Goal: Information Seeking & Learning: Learn about a topic

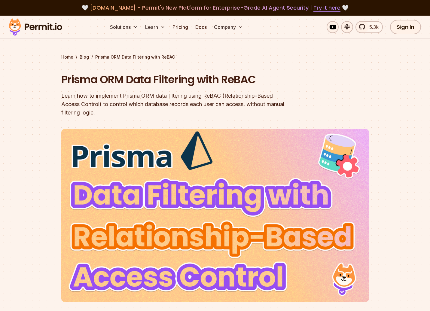
click at [27, 182] on div at bounding box center [215, 240] width 430 height 216
click at [31, 178] on div at bounding box center [215, 240] width 430 height 216
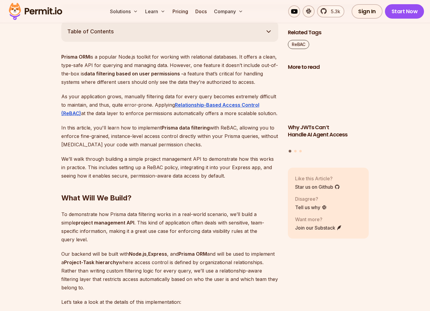
scroll to position [327, 0]
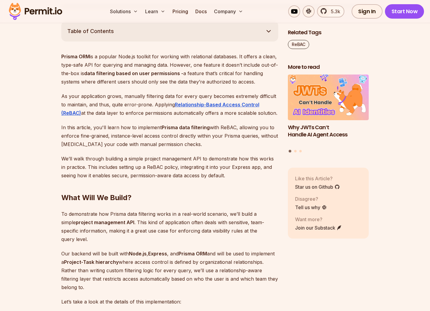
click at [269, 34] on icon "button" at bounding box center [268, 31] width 7 height 7
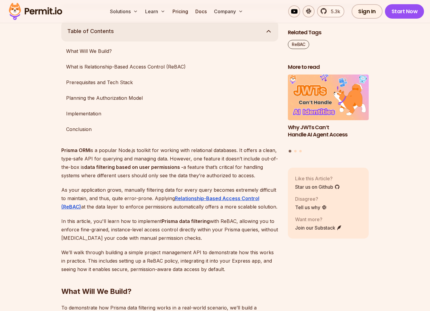
click at [269, 34] on icon "button" at bounding box center [268, 31] width 7 height 7
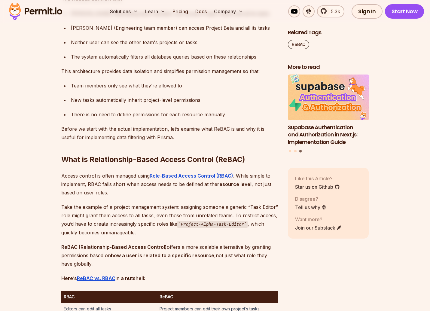
scroll to position [722, 0]
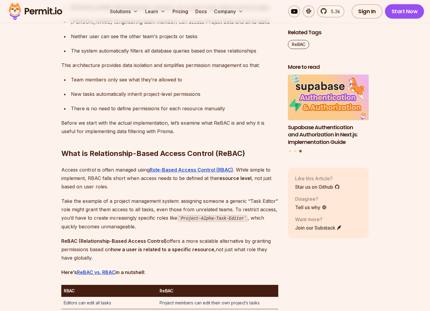
click at [119, 176] on p "Access control is often managed using Role-Based Access Control (RBAC) . While …" at bounding box center [169, 177] width 217 height 25
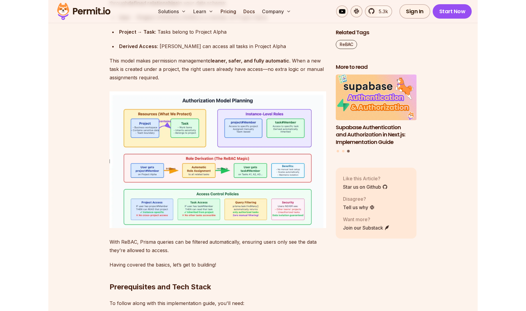
scroll to position [1108, 0]
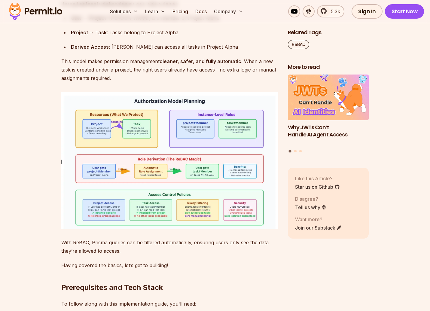
click at [66, 149] on img at bounding box center [169, 160] width 217 height 136
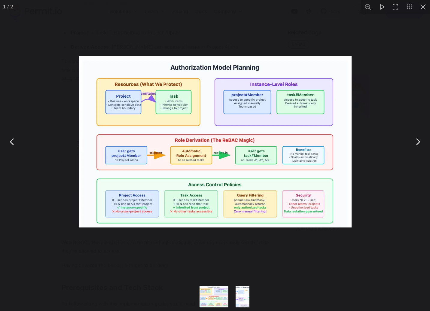
click at [422, 145] on button "You can close this modal content with the ESC key" at bounding box center [417, 141] width 15 height 15
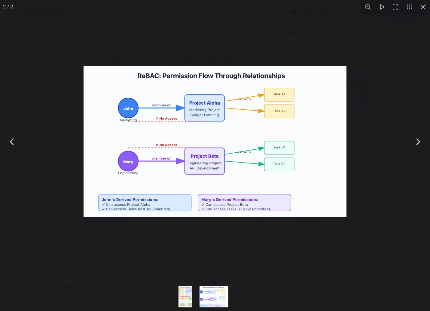
click at [12, 144] on button "You can close this modal content with the ESC key" at bounding box center [12, 141] width 15 height 15
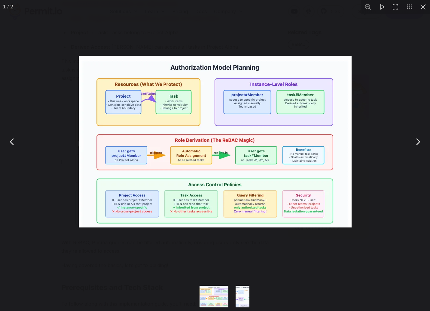
click at [425, 11] on button "You can close this modal content with the ESC key" at bounding box center [423, 7] width 14 height 14
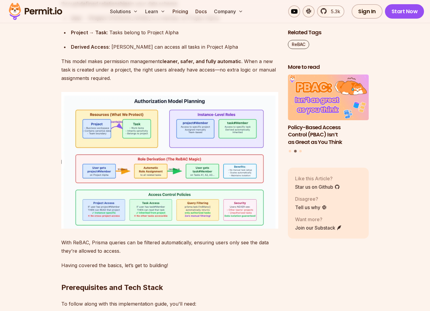
click at [244, 141] on img at bounding box center [169, 160] width 217 height 136
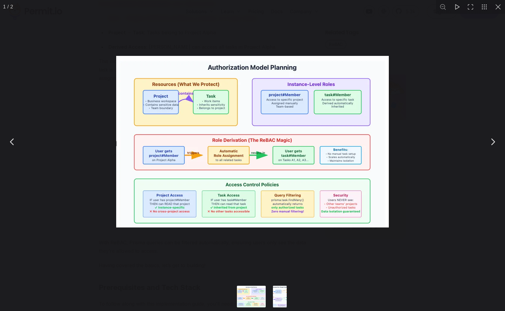
click at [429, 10] on button "You can close this modal content with the ESC key" at bounding box center [498, 7] width 14 height 14
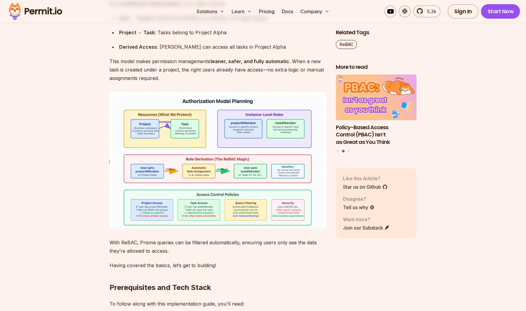
click at [264, 174] on img at bounding box center [218, 160] width 217 height 136
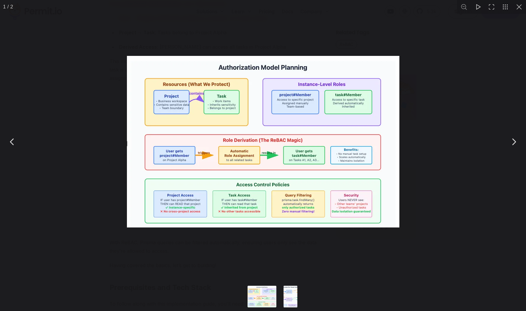
click at [177, 103] on img "You can close this modal content with the ESC key" at bounding box center [263, 141] width 273 height 171
click at [429, 8] on button "You can close this modal content with the ESC key" at bounding box center [492, 7] width 14 height 14
click at [185, 164] on img "You can close this modal content with the ESC key" at bounding box center [263, 141] width 273 height 171
click at [153, 242] on div "You can close this modal content with the ESC key" at bounding box center [263, 141] width 526 height 283
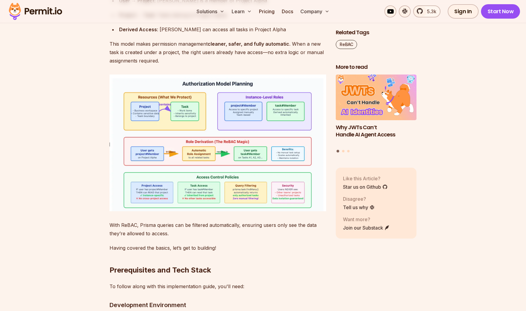
scroll to position [1126, 0]
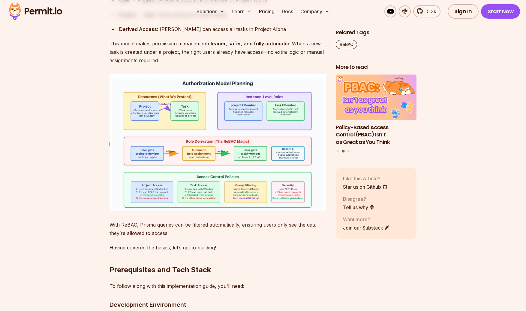
click at [224, 157] on img at bounding box center [218, 142] width 217 height 136
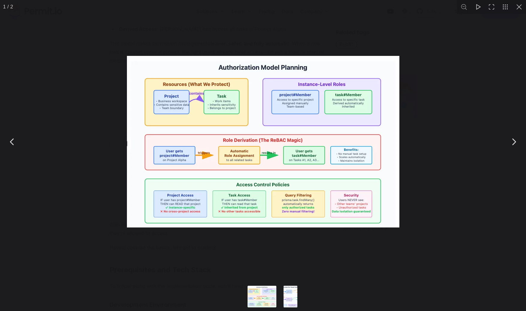
click at [249, 141] on img "You can close this modal content with the ESC key" at bounding box center [263, 141] width 273 height 171
click at [249, 147] on img "You can close this modal content with the ESC key" at bounding box center [263, 141] width 273 height 171
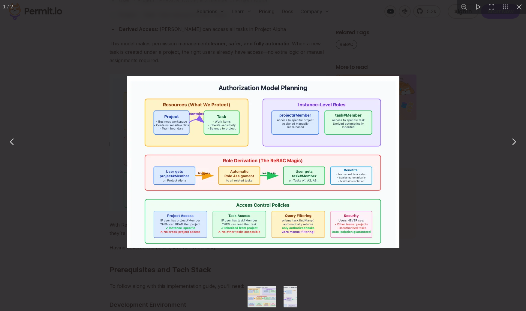
drag, startPoint x: 268, startPoint y: 173, endPoint x: 264, endPoint y: 180, distance: 7.6
click at [264, 180] on img "You can close this modal content with the ESC key" at bounding box center [263, 161] width 273 height 171
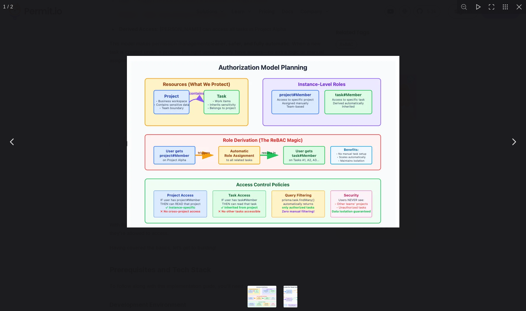
click at [429, 107] on div "You can close this modal content with the ESC key" at bounding box center [263, 141] width 526 height 283
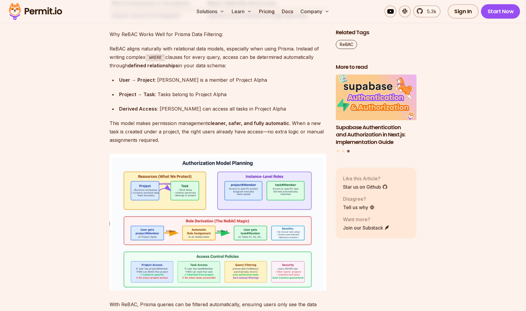
scroll to position [1049, 0]
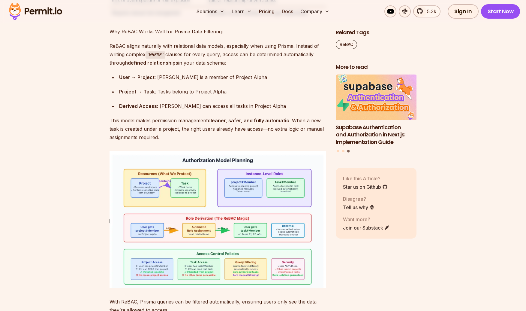
click at [168, 152] on img at bounding box center [218, 219] width 217 height 136
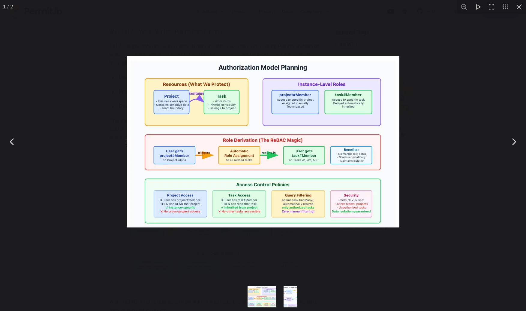
click at [182, 106] on img "You can close this modal content with the ESC key" at bounding box center [263, 141] width 273 height 171
click at [411, 195] on div "You can close this modal content with the ESC key" at bounding box center [263, 141] width 526 height 283
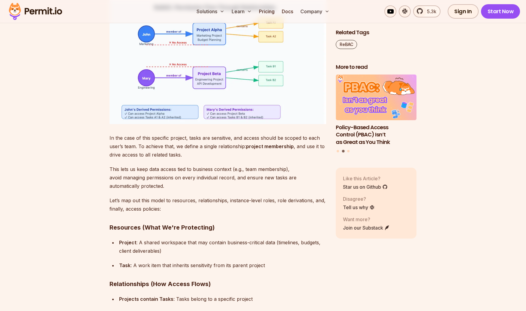
scroll to position [1691, 0]
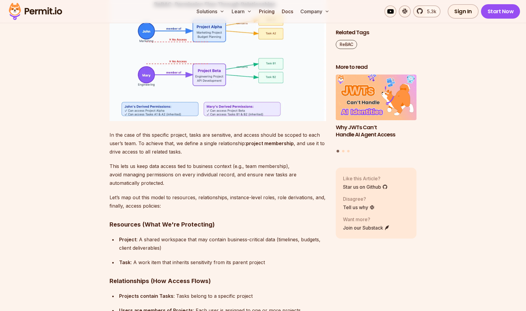
click at [226, 135] on p "In the case of this specific project, tasks are sensitive, and access should be…" at bounding box center [218, 143] width 217 height 25
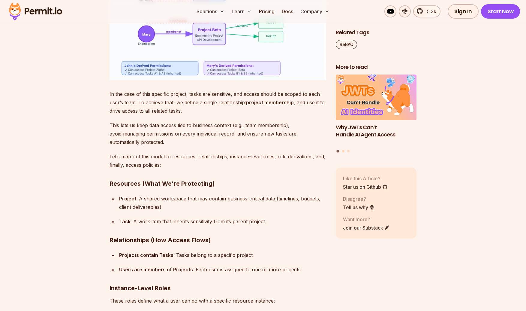
scroll to position [1733, 0]
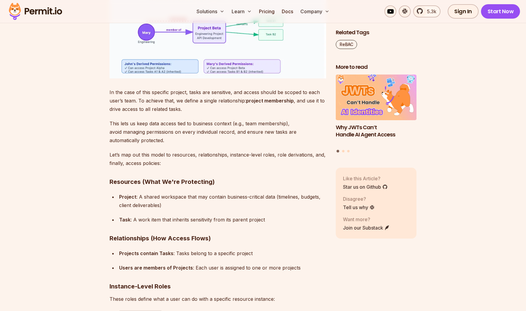
click at [151, 178] on strong "Resources (What We're Protecting)" at bounding box center [162, 181] width 105 height 7
click at [159, 192] on div "Project : A shared workspace that may contain business-critical data (timelines…" at bounding box center [222, 200] width 207 height 17
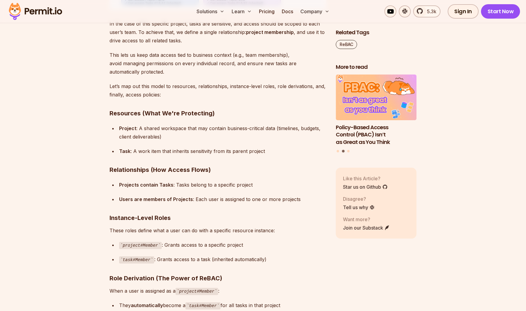
scroll to position [1804, 0]
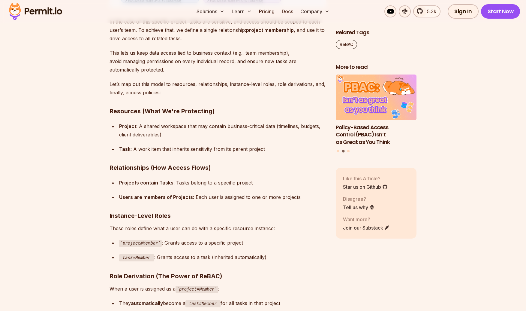
click at [125, 180] on strong "Projects contain Tasks" at bounding box center [146, 183] width 54 height 6
click at [130, 179] on ul "Projects contain Tasks : Tasks belong to a specific project Users are members o…" at bounding box center [218, 189] width 217 height 23
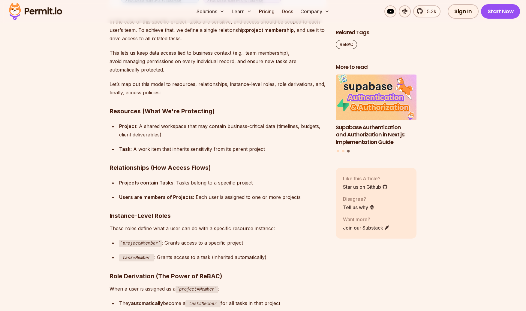
click at [157, 194] on strong "Users are members of Projects" at bounding box center [156, 197] width 74 height 6
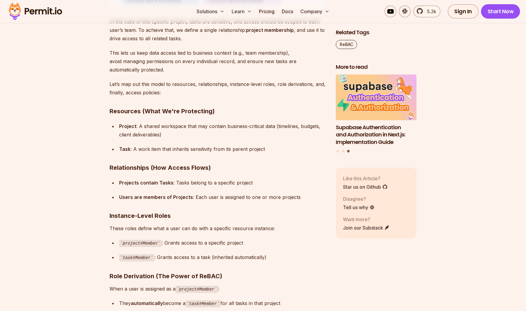
click at [157, 194] on strong "Users are members of Projects" at bounding box center [156, 197] width 74 height 6
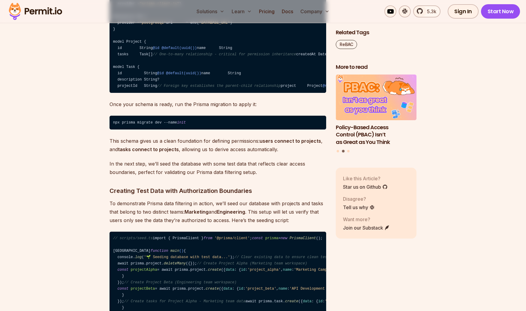
scroll to position [2369, 0]
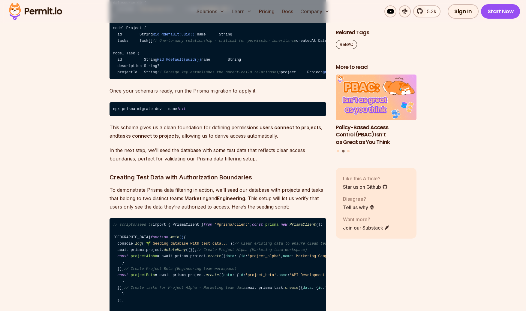
click at [148, 95] on p "Once your schema is ready, run the Prisma migration to apply it:" at bounding box center [218, 90] width 217 height 8
click at [162, 164] on div "Prisma ORM is a popular Node.js toolkit for working with relational databases. …" at bounding box center [218, 281] width 217 height 4543
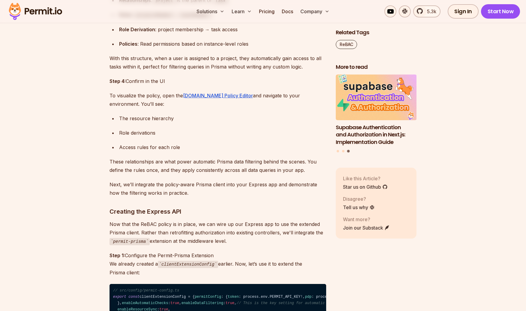
scroll to position [3381, 0]
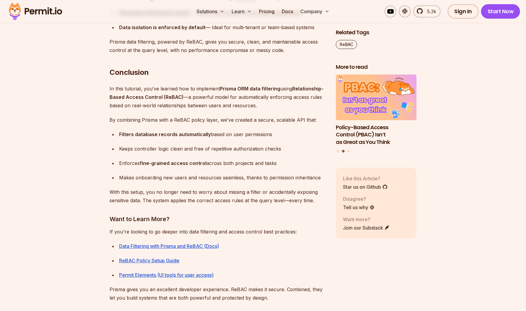
scroll to position [4622, 0]
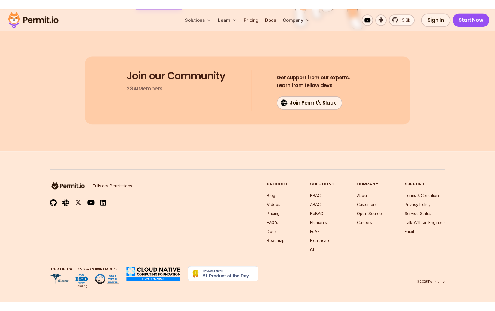
scroll to position [5690, 0]
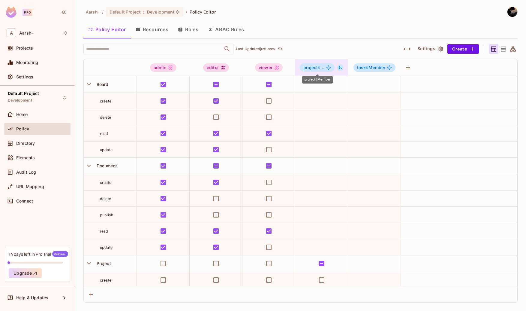
click at [329, 67] on icon "project#Member" at bounding box center [328, 67] width 5 height 5
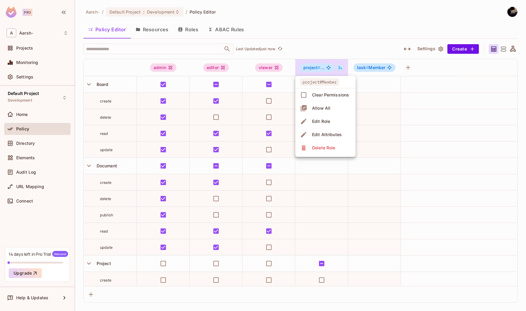
click at [319, 47] on div at bounding box center [263, 155] width 526 height 311
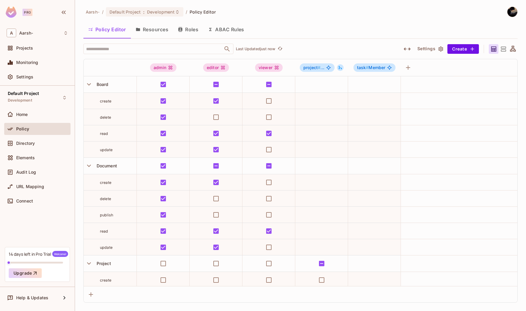
click at [152, 32] on button "Resources" at bounding box center [152, 29] width 42 height 15
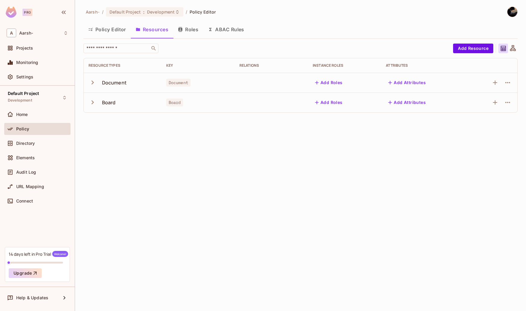
click at [184, 30] on button "Roles" at bounding box center [188, 29] width 30 height 15
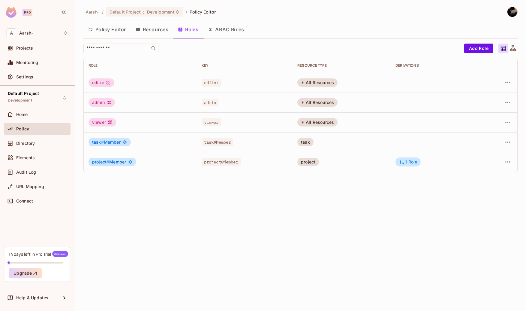
click at [238, 37] on div "Policy Editor Resources Roles ABAC Rules" at bounding box center [300, 30] width 434 height 17
click at [238, 32] on button "ABAC Rules" at bounding box center [226, 29] width 46 height 15
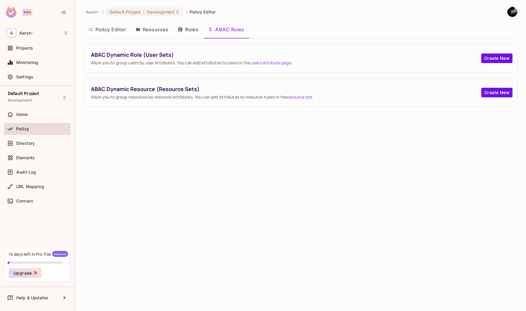
click at [96, 31] on button "Policy Editor" at bounding box center [106, 29] width 47 height 15
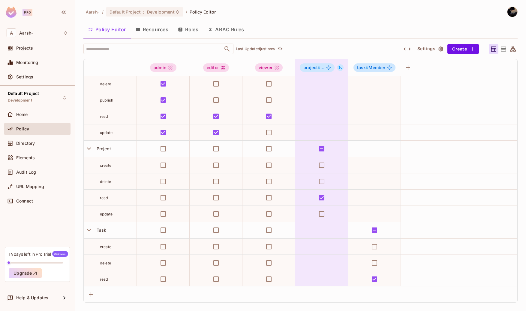
scroll to position [132, 0]
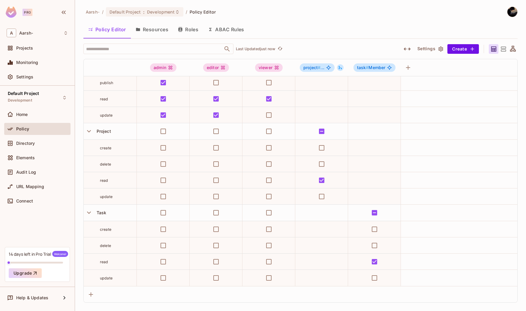
click at [183, 32] on icon "button" at bounding box center [180, 29] width 5 height 5
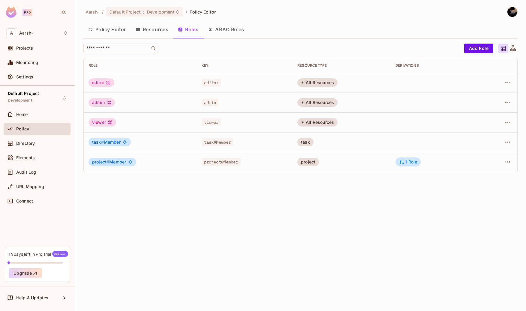
click at [118, 142] on span "task # Member" at bounding box center [106, 142] width 29 height 5
click at [508, 162] on icon "button" at bounding box center [508, 161] width 5 height 1
click at [503, 177] on li "Edit Role" at bounding box center [481, 175] width 53 height 13
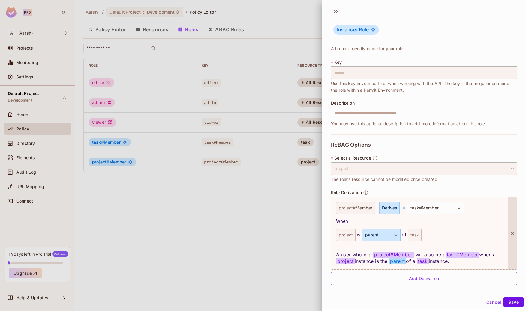
scroll to position [25, 0]
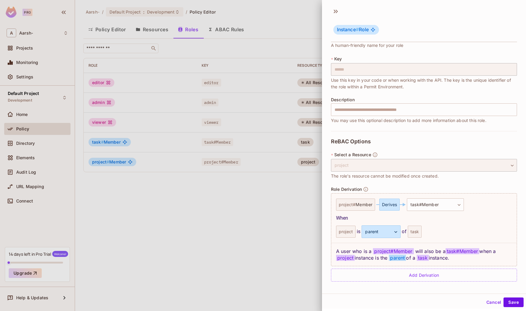
click at [265, 205] on div at bounding box center [263, 155] width 526 height 311
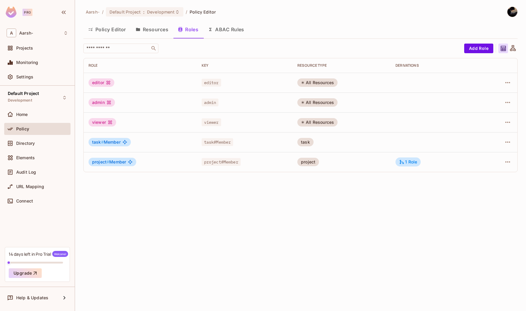
click at [165, 34] on button "Resources" at bounding box center [152, 29] width 42 height 15
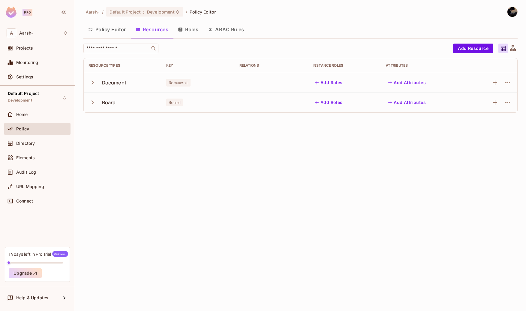
click at [94, 83] on icon "button" at bounding box center [93, 82] width 8 height 8
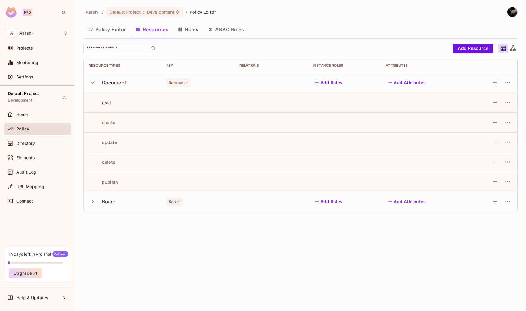
click at [92, 80] on icon "button" at bounding box center [93, 82] width 8 height 8
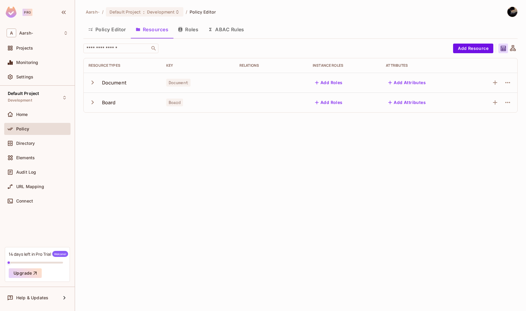
click at [92, 106] on button "button" at bounding box center [94, 102] width 11 height 13
click at [509, 47] on div at bounding box center [513, 49] width 10 height 10
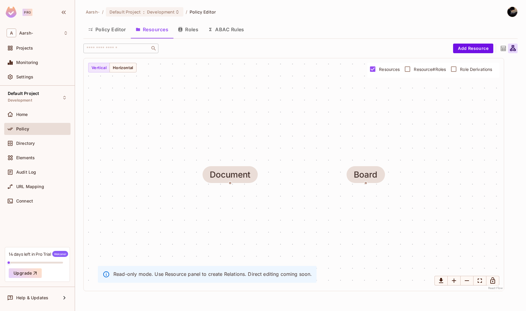
click at [503, 48] on icon at bounding box center [503, 48] width 5 height 5
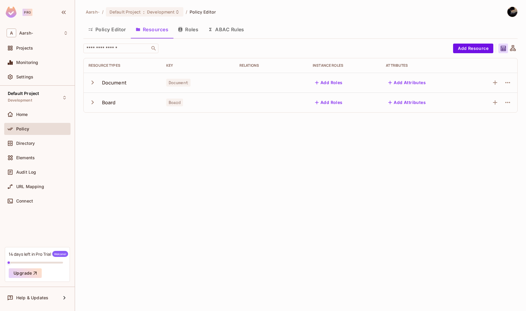
click at [175, 32] on button "Roles" at bounding box center [188, 29] width 30 height 15
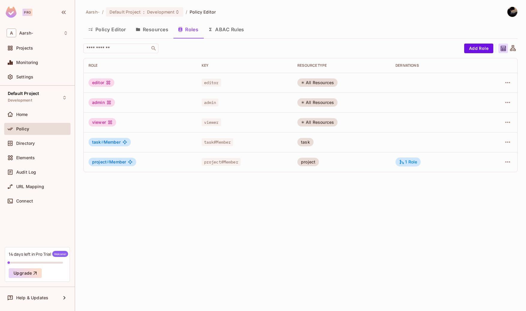
click at [110, 144] on span "task # Member" at bounding box center [106, 142] width 29 height 5
click at [89, 30] on icon "button" at bounding box center [90, 29] width 5 height 5
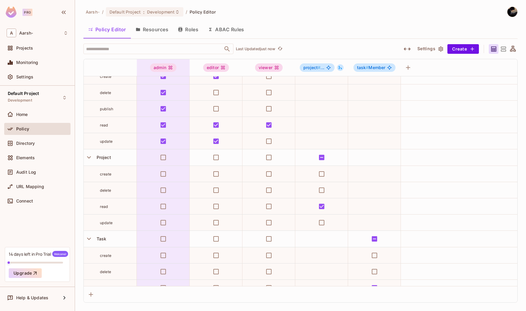
scroll to position [132, 0]
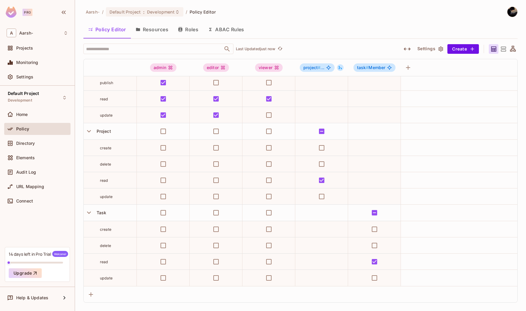
click at [511, 46] on icon at bounding box center [513, 49] width 8 height 8
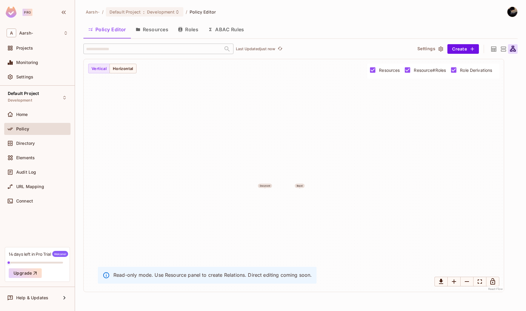
click at [283, 176] on div "Document Board" at bounding box center [294, 175] width 420 height 232
click at [119, 32] on button "Policy Editor" at bounding box center [106, 29] width 47 height 15
click at [150, 32] on button "Resources" at bounding box center [152, 29] width 42 height 15
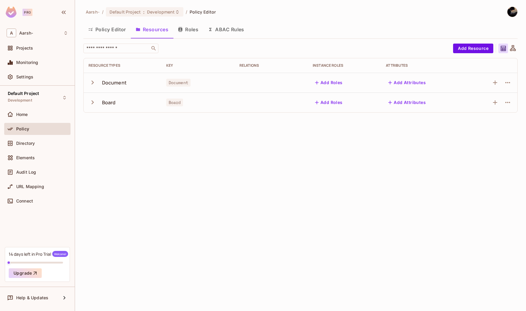
click at [113, 28] on button "Policy Editor" at bounding box center [106, 29] width 47 height 15
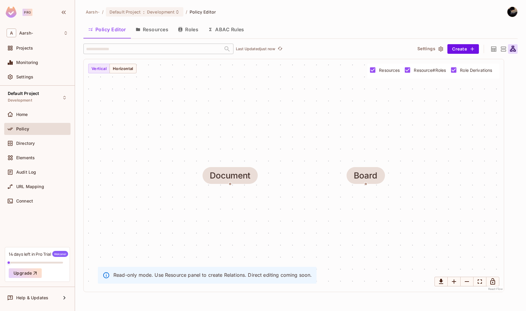
click at [490, 45] on icon at bounding box center [494, 49] width 8 height 8
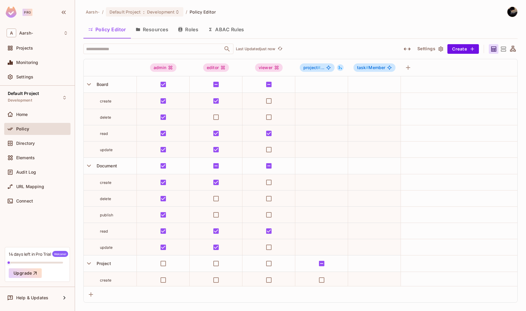
click at [507, 51] on div at bounding box center [504, 49] width 10 height 10
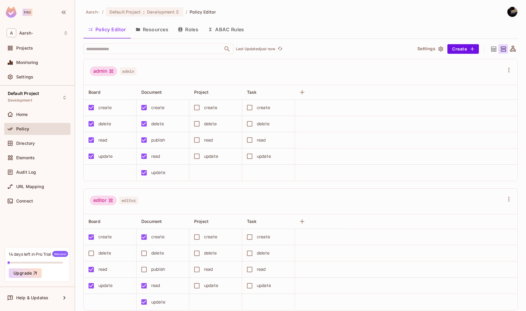
click at [496, 49] on icon at bounding box center [493, 48] width 5 height 5
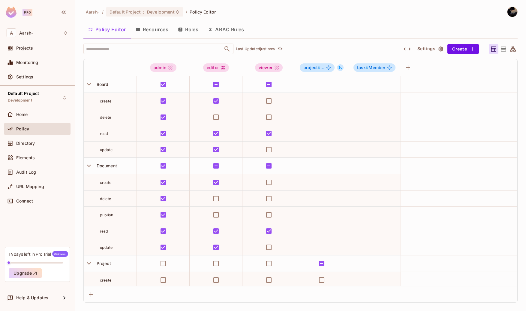
click at [501, 49] on icon at bounding box center [504, 49] width 8 height 8
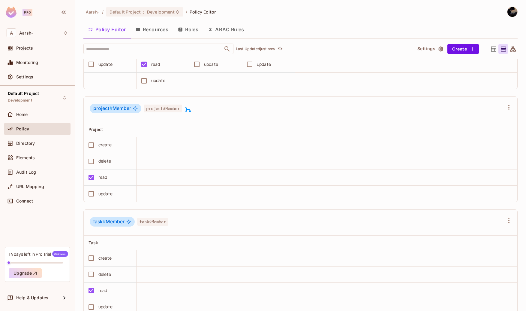
scroll to position [370, 0]
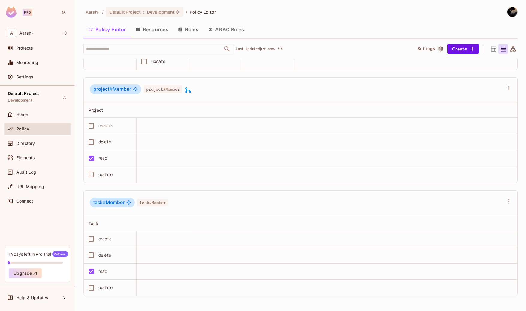
click at [494, 47] on icon at bounding box center [493, 48] width 5 height 5
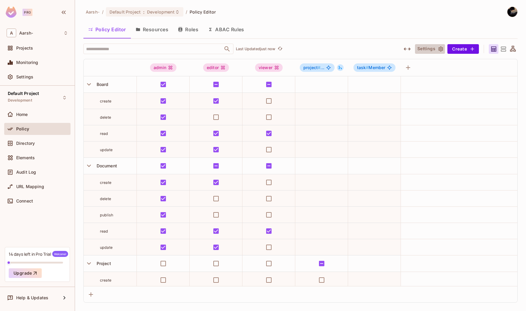
click at [443, 47] on icon "button" at bounding box center [441, 49] width 6 height 6
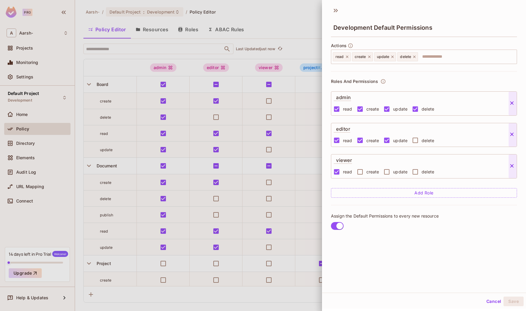
scroll to position [0, 0]
click at [336, 7] on icon at bounding box center [336, 12] width 10 height 10
